Goal: Navigation & Orientation: Find specific page/section

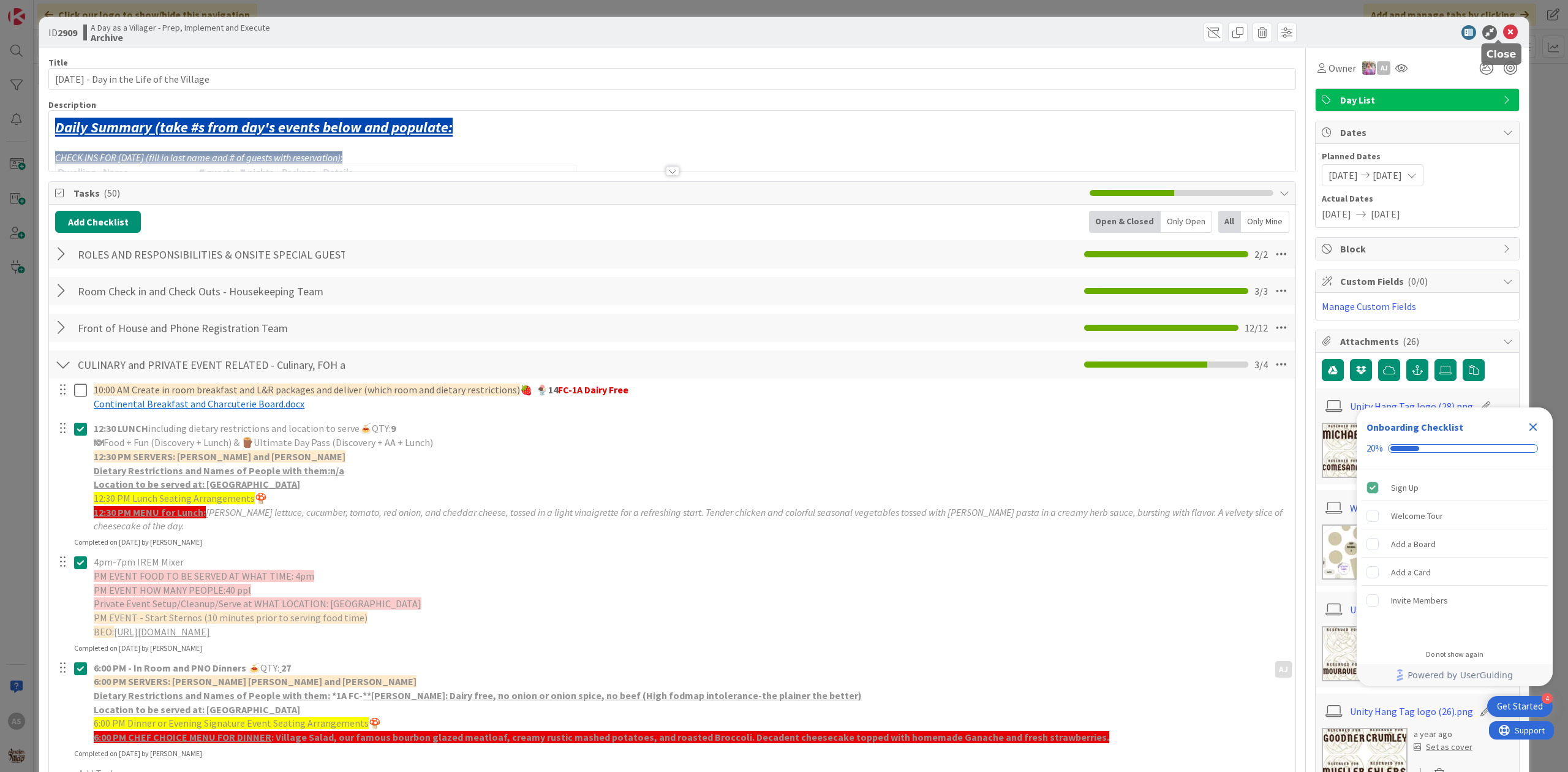
click at [1503, 29] on icon at bounding box center [1511, 33] width 15 height 15
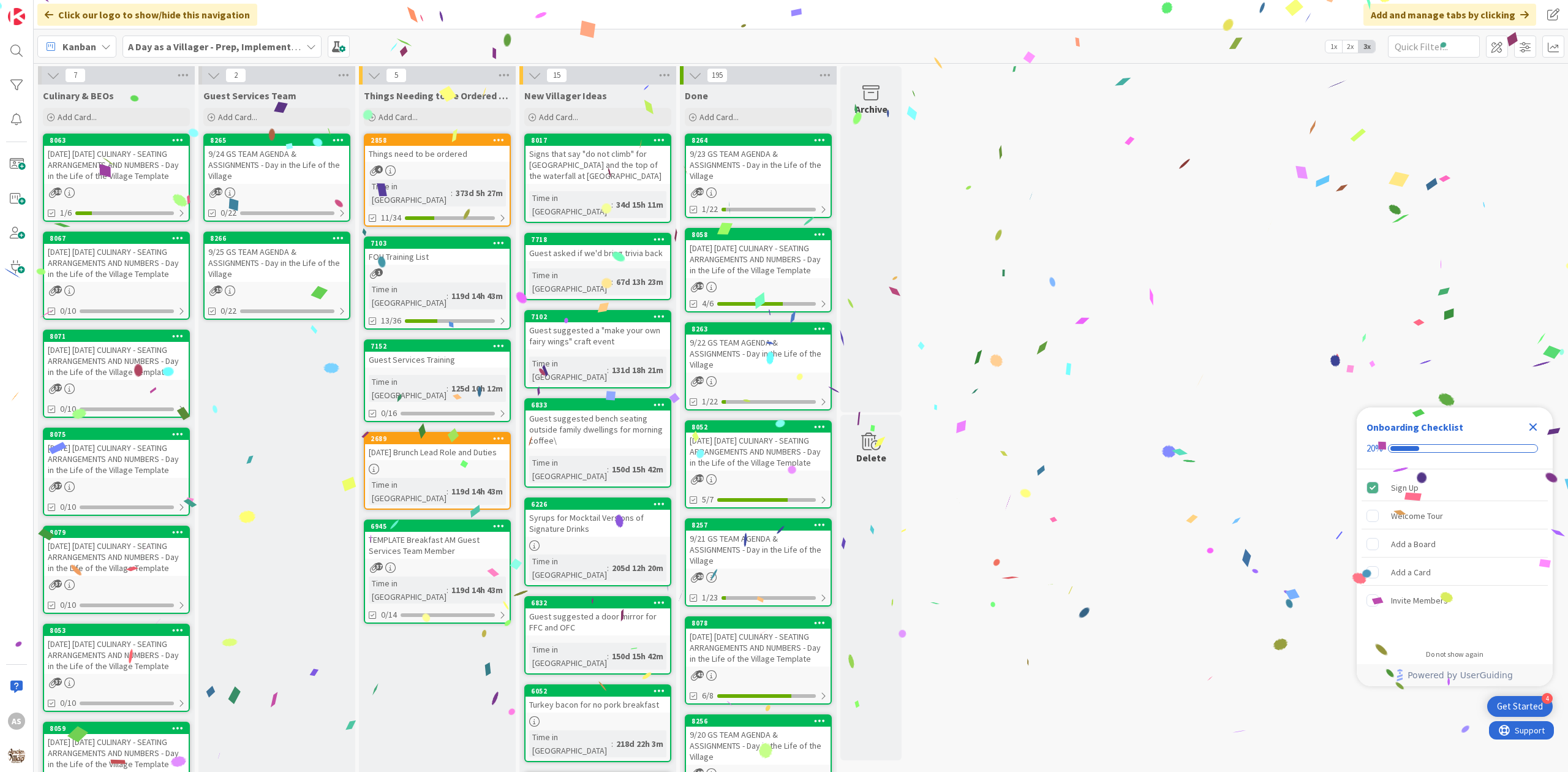
click at [82, 168] on div "9/24/25 WEDNESDAY CULINARY - SEATING ARRANGEMENTS AND NUMBERS - Day in the Life…" at bounding box center [116, 165] width 144 height 38
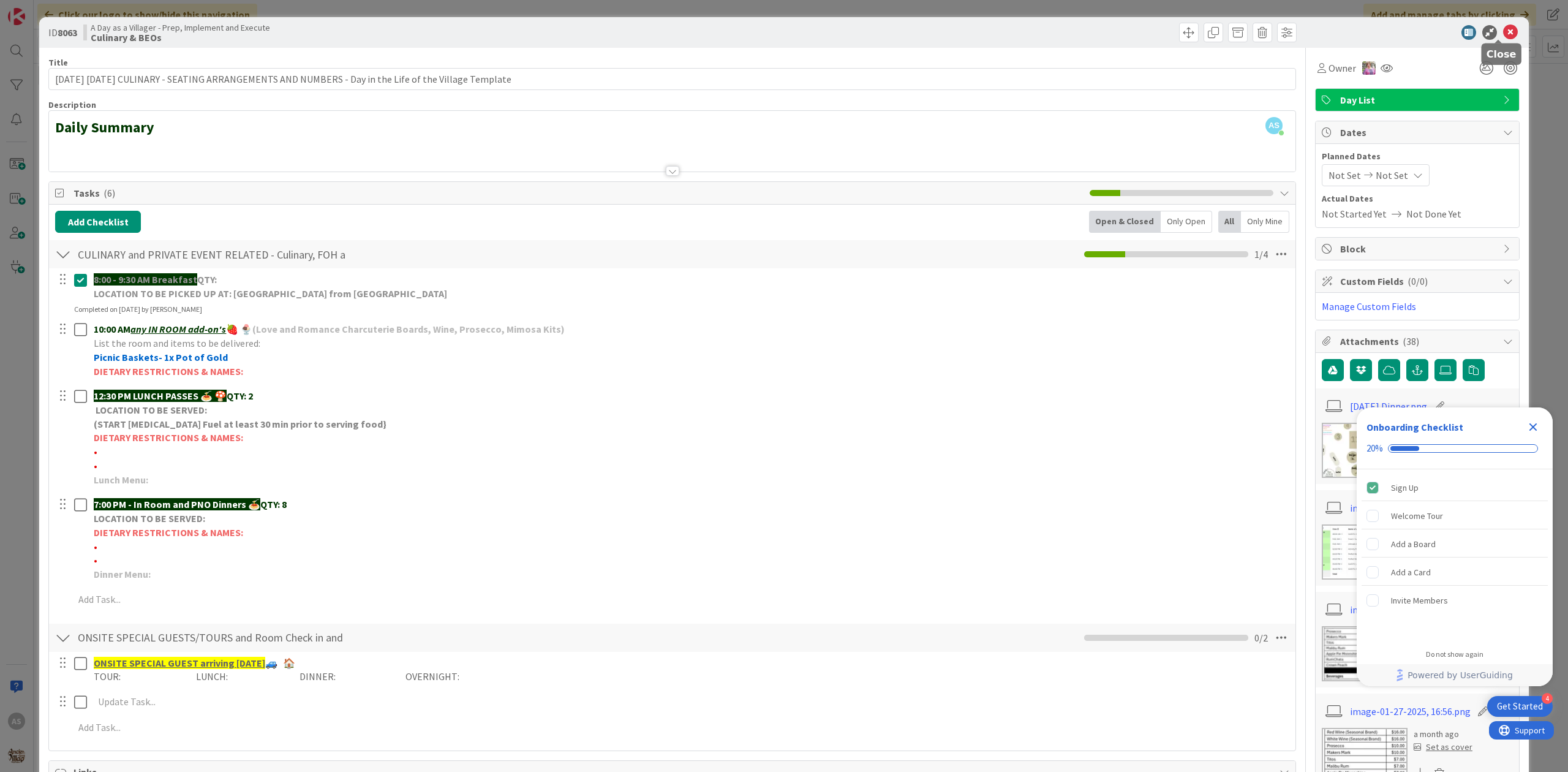
click at [1503, 28] on icon at bounding box center [1511, 33] width 15 height 15
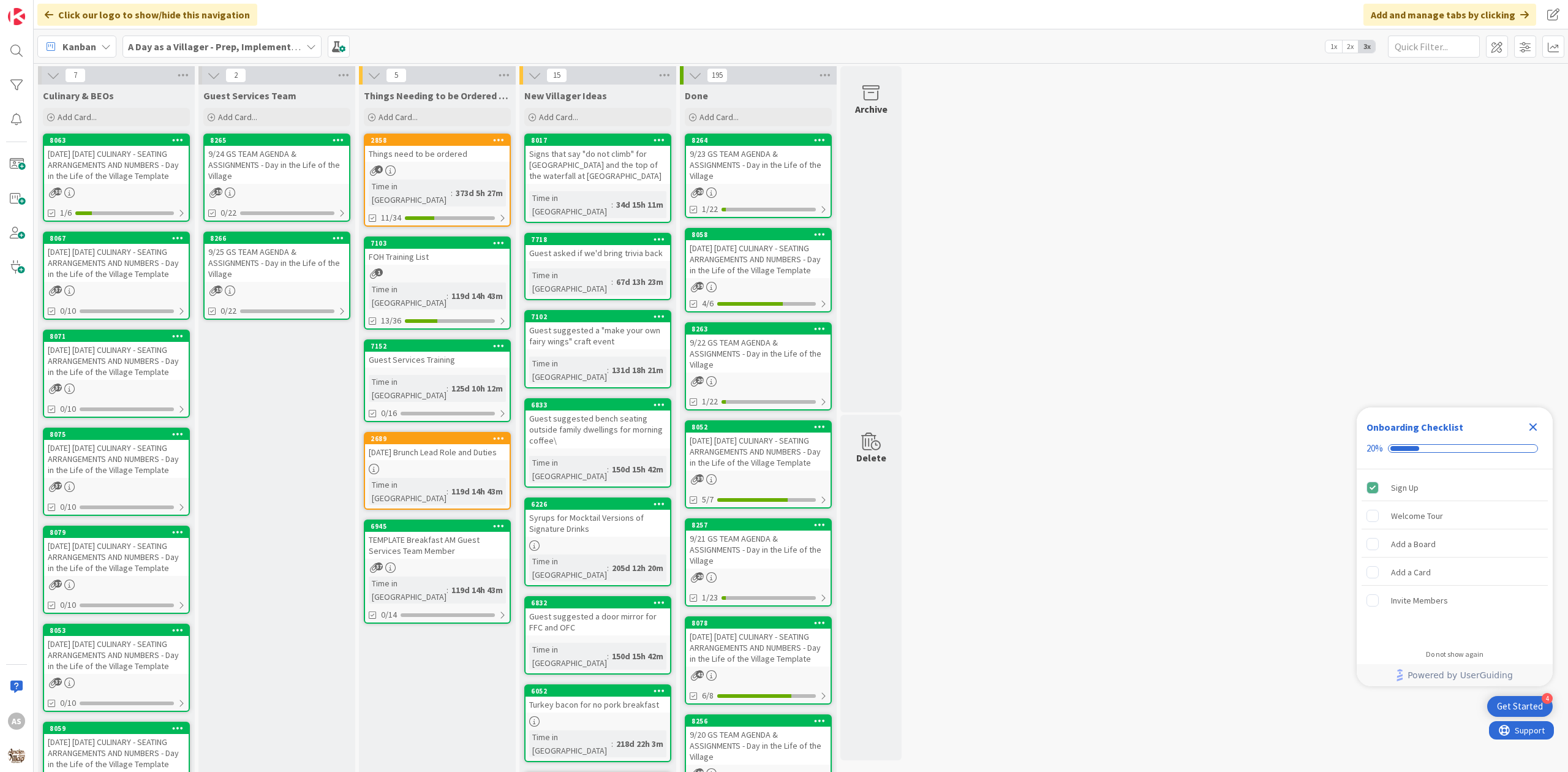
click at [122, 296] on div "37" at bounding box center [116, 290] width 144 height 10
